Goal: Check status: Check status

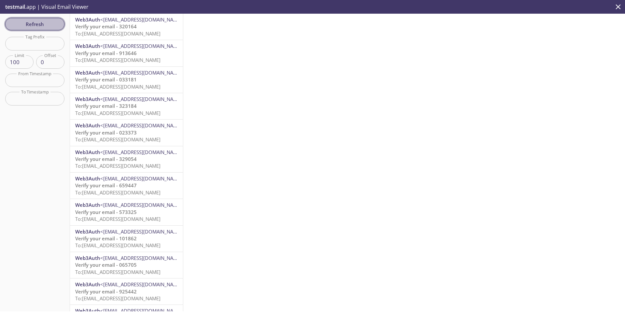
click at [30, 25] on span "Refresh" at bounding box center [34, 24] width 49 height 8
click at [47, 24] on span "Refresh" at bounding box center [34, 24] width 49 height 8
click at [34, 26] on span "Refresh" at bounding box center [34, 24] width 49 height 8
click at [43, 22] on span "Refresh" at bounding box center [34, 24] width 49 height 8
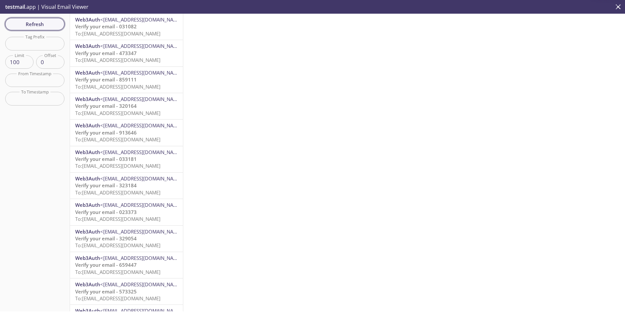
click at [43, 22] on span "Refresh" at bounding box center [34, 24] width 49 height 8
click at [31, 25] on span "Refresh" at bounding box center [34, 24] width 49 height 8
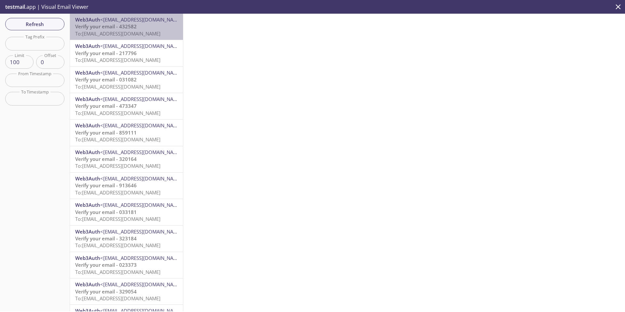
drag, startPoint x: 119, startPoint y: 27, endPoint x: 137, endPoint y: 27, distance: 17.9
click at [137, 27] on p "Verify your email - 432582 To: [EMAIL_ADDRESS][DOMAIN_NAME]" at bounding box center [126, 30] width 103 height 14
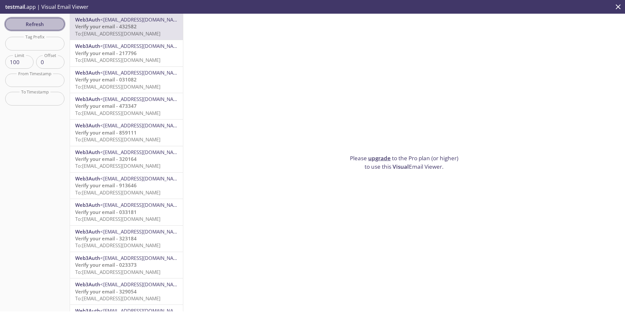
click at [40, 21] on span "Refresh" at bounding box center [34, 24] width 49 height 8
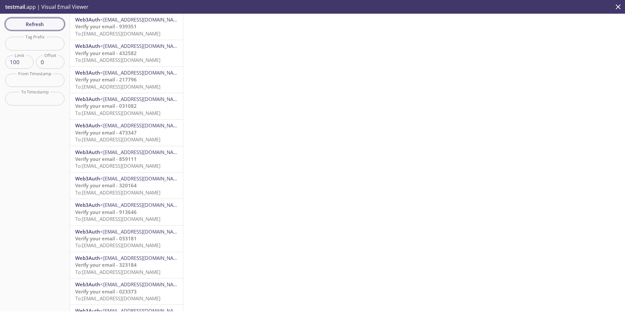
click at [48, 21] on span "Refresh" at bounding box center [34, 24] width 49 height 8
click at [39, 25] on span "Refresh" at bounding box center [34, 24] width 49 height 8
click at [26, 23] on span "Refresh" at bounding box center [34, 24] width 49 height 8
click at [39, 24] on span "Refresh" at bounding box center [34, 24] width 49 height 8
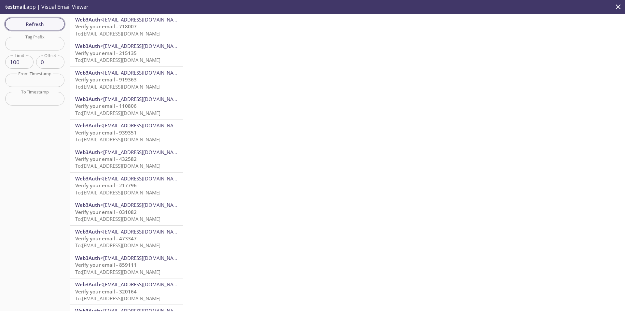
click at [50, 21] on span "Refresh" at bounding box center [34, 24] width 49 height 8
